Goal: Use online tool/utility: Utilize a website feature to perform a specific function

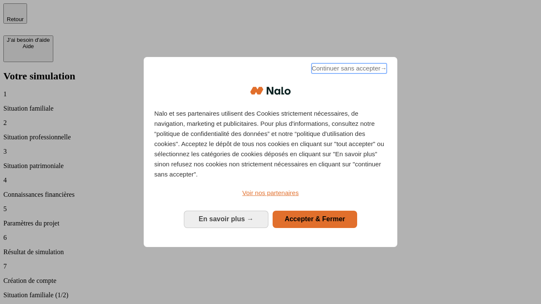
click at [348, 70] on span "Continuer sans accepter →" at bounding box center [348, 68] width 75 height 10
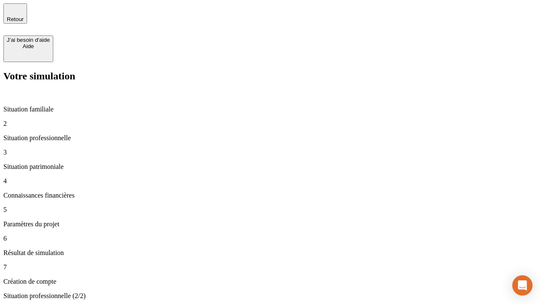
type input "30 000"
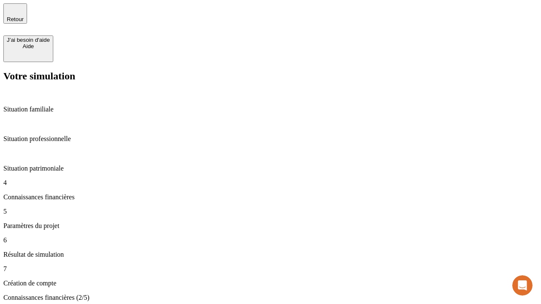
scroll to position [2, 0]
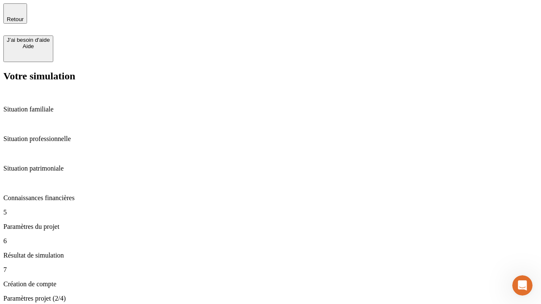
type input "25"
type input "1 000"
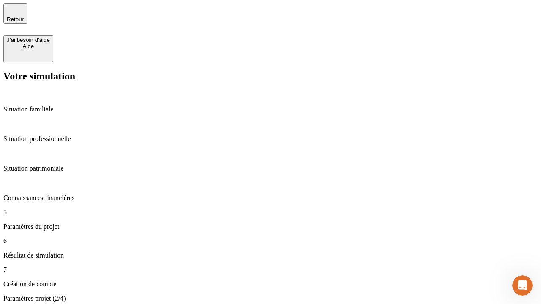
type input "640"
